Goal: Obtain resource: Download file/media

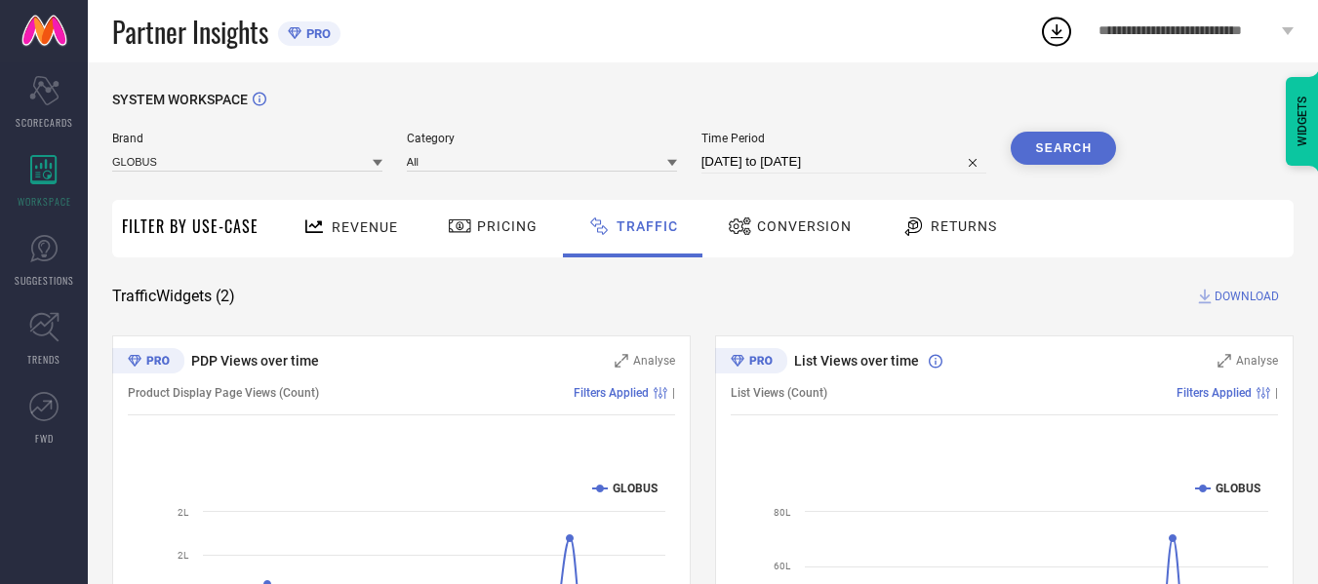
click at [1047, 142] on button "Search" at bounding box center [1062, 148] width 105 height 33
click at [1214, 294] on span "DOWNLOAD" at bounding box center [1246, 297] width 64 height 20
click at [1060, 24] on icon at bounding box center [1056, 31] width 35 height 35
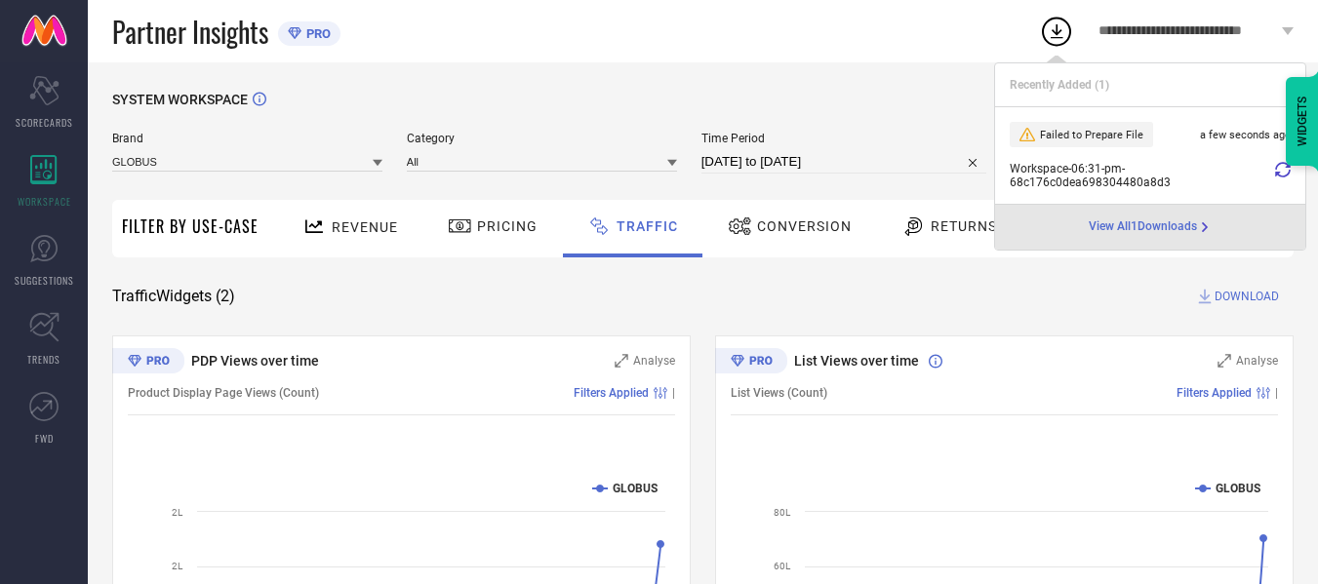
click at [1278, 176] on icon at bounding box center [1283, 170] width 16 height 16
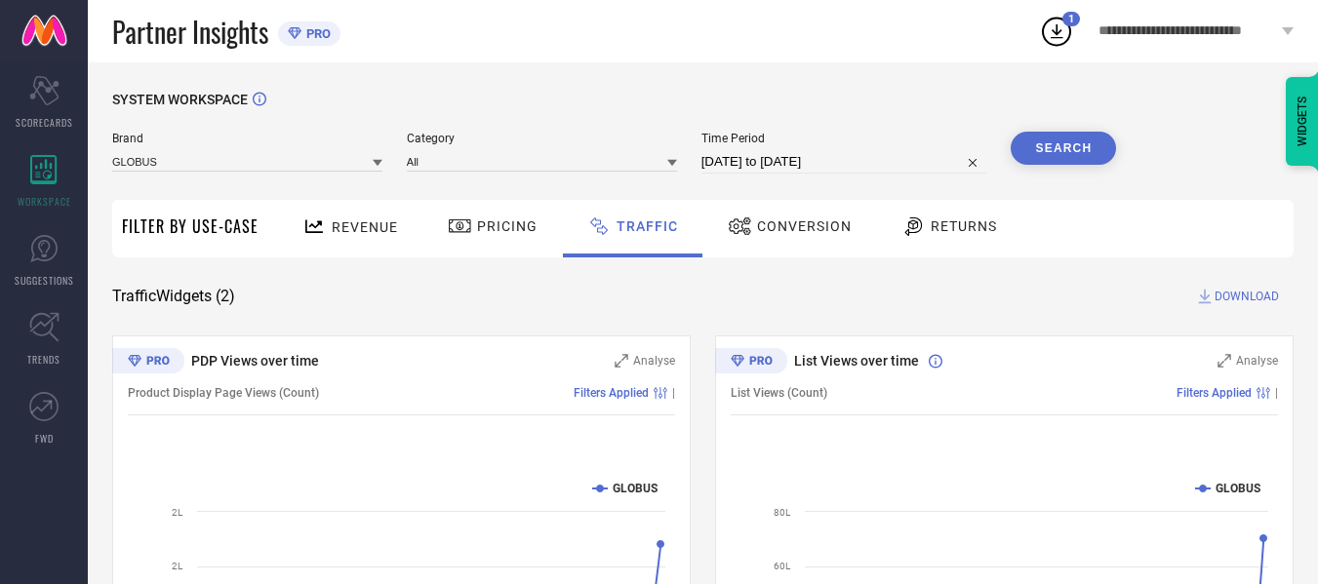
click at [1059, 31] on icon at bounding box center [1056, 31] width 13 height 15
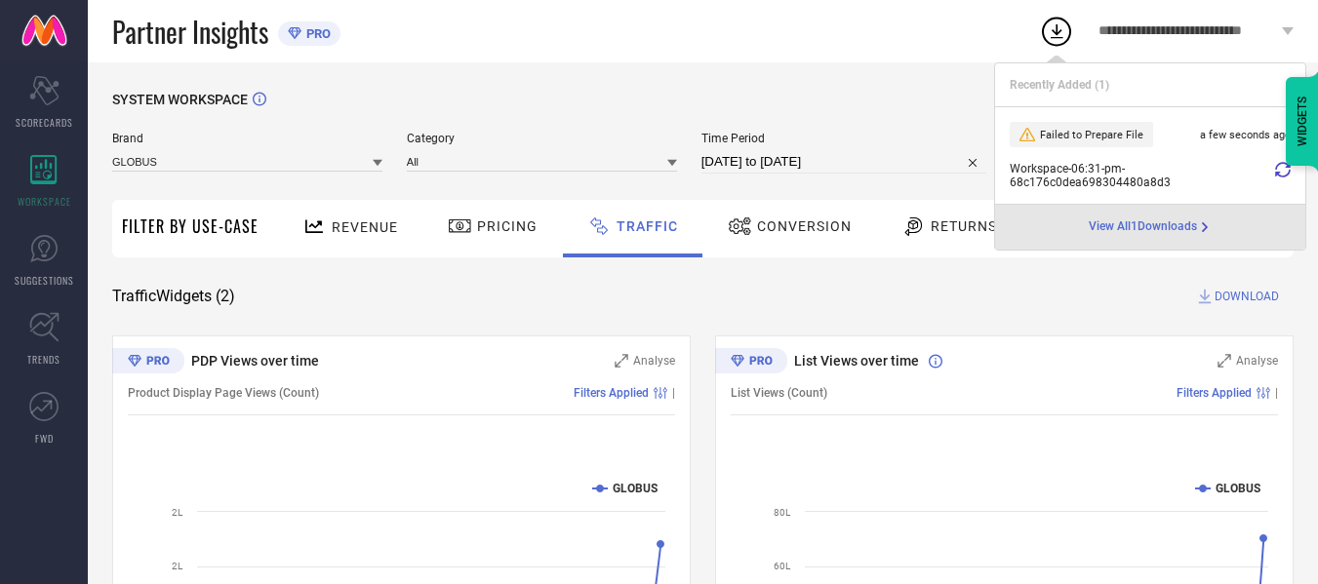
click at [1281, 170] on icon at bounding box center [1283, 170] width 16 height 16
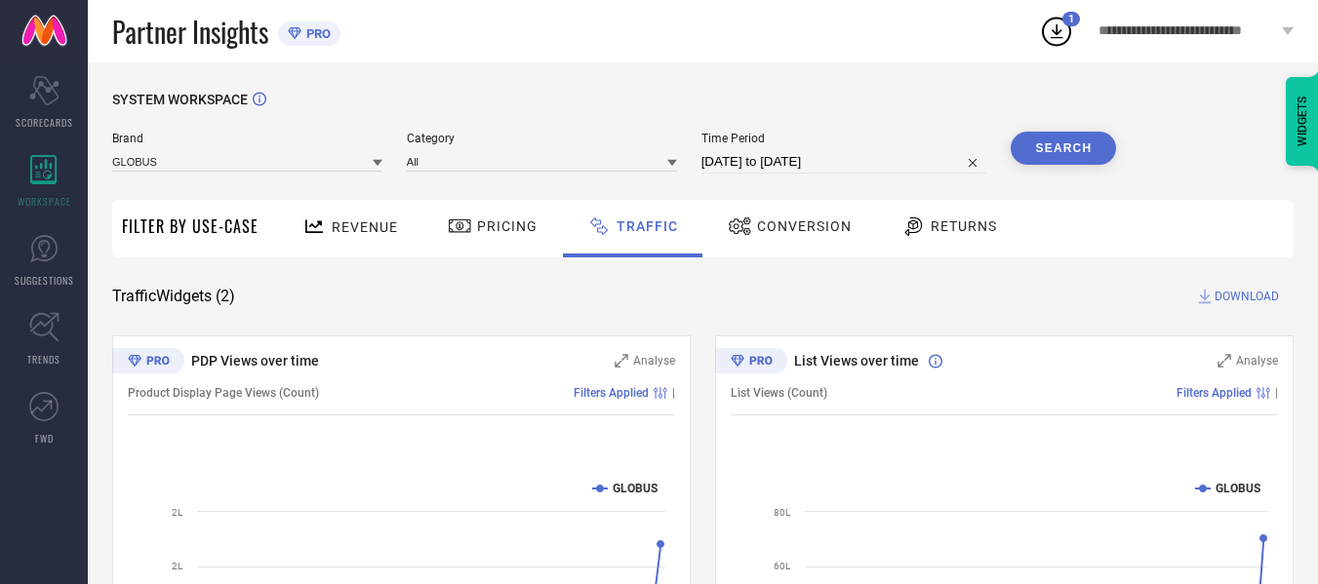
click at [1058, 25] on icon at bounding box center [1056, 31] width 35 height 35
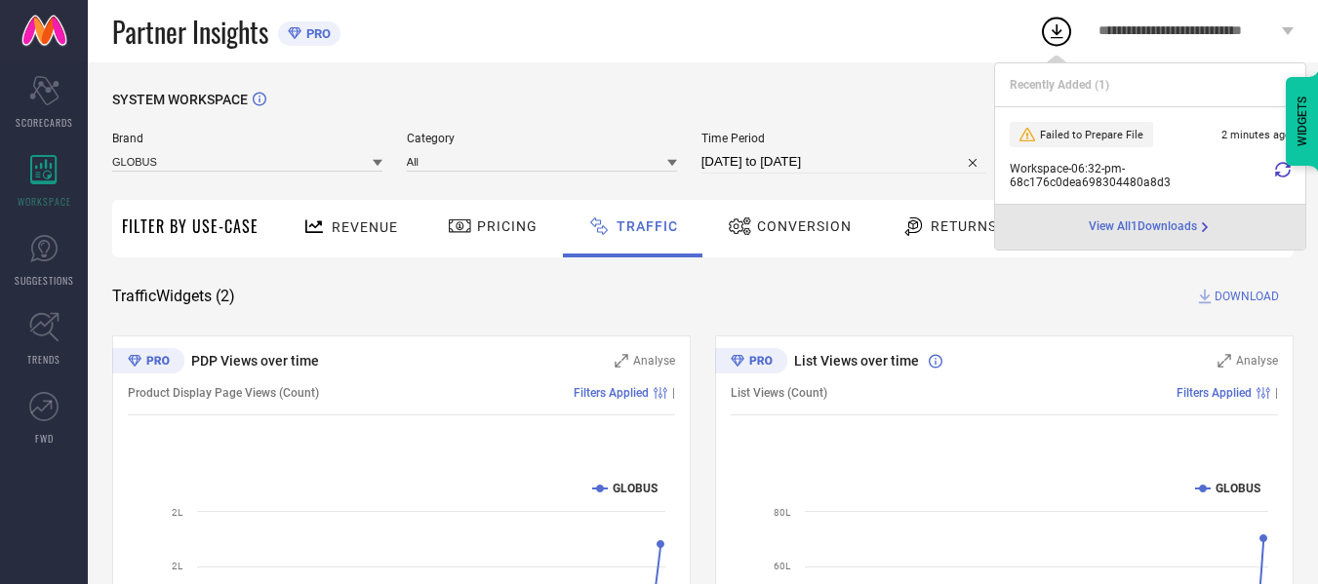
click at [1268, 182] on span "Workspace - 06:32-pm - 68c176c0dea698304480a8d3" at bounding box center [1139, 175] width 260 height 27
click at [1278, 174] on icon at bounding box center [1283, 170] width 16 height 16
